Goal: Complete application form

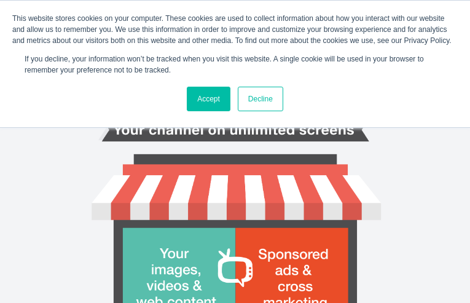
type input "BjmoNPAyBP"
type input "[PERSON_NAME][EMAIL_ADDRESS][PERSON_NAME][DOMAIN_NAME]"
type input "XccemHWA"
type input "DdKWvLqCC"
